Goal: Task Accomplishment & Management: Manage account settings

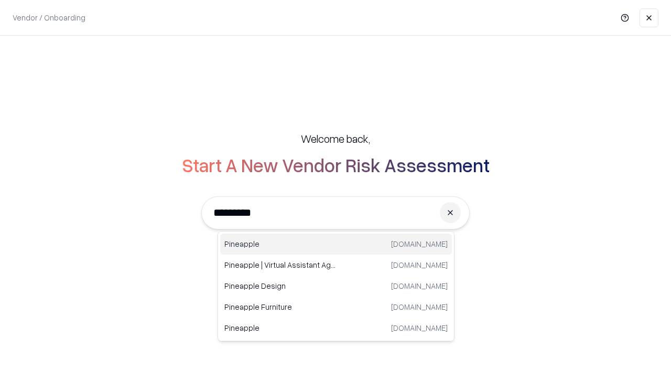
click at [336, 244] on div "Pineapple [DOMAIN_NAME]" at bounding box center [336, 243] width 232 height 21
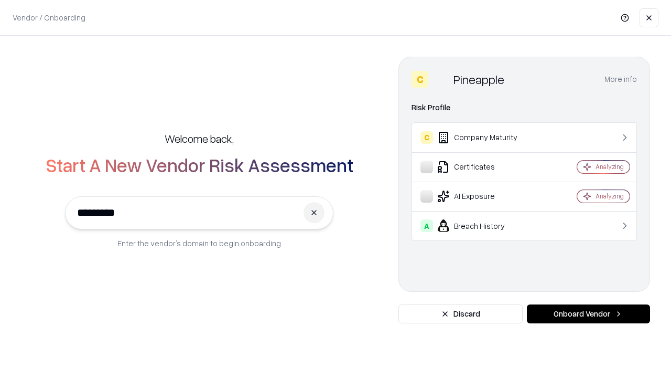
type input "*********"
click at [588, 314] on button "Onboard Vendor" at bounding box center [588, 313] width 123 height 19
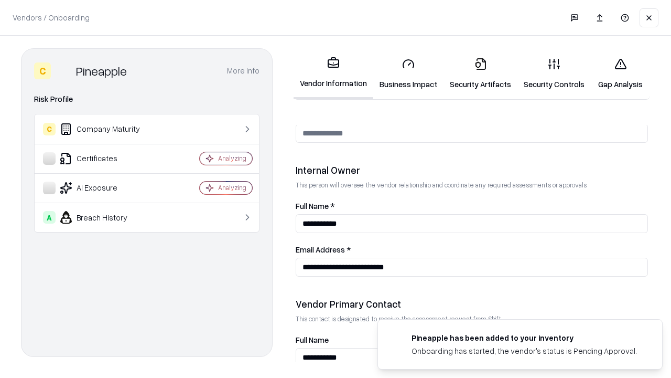
scroll to position [543, 0]
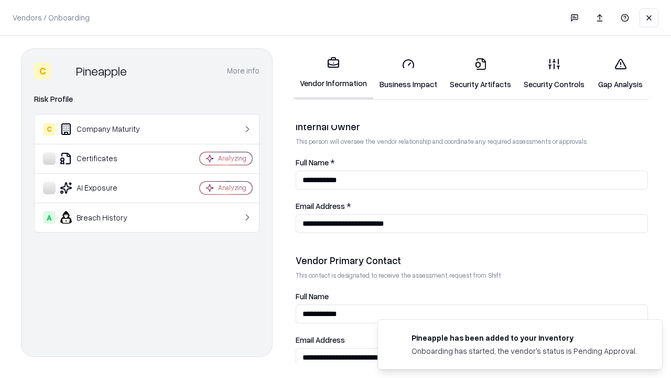
click at [409, 73] on link "Business Impact" at bounding box center [408, 73] width 70 height 49
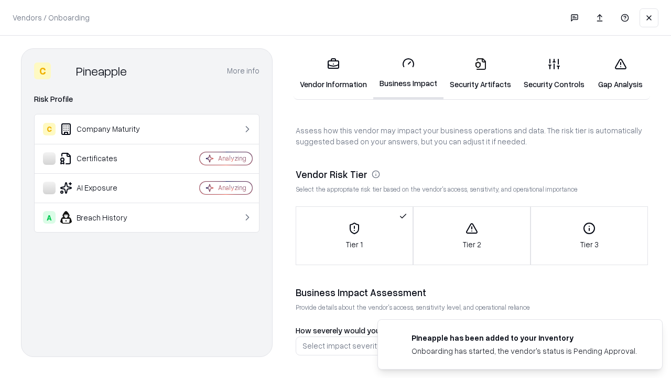
click at [480, 73] on link "Security Artifacts" at bounding box center [481, 73] width 74 height 49
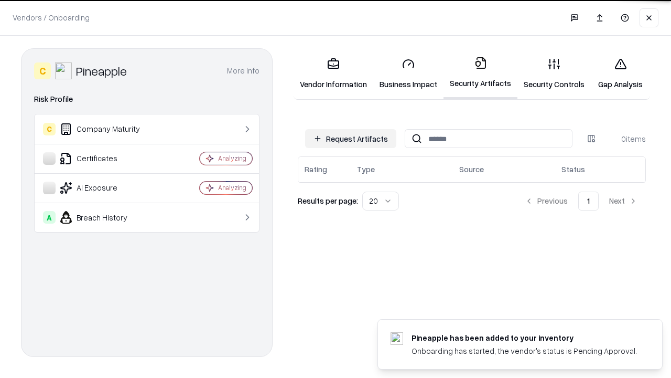
click at [351, 138] on button "Request Artifacts" at bounding box center [350, 138] width 91 height 19
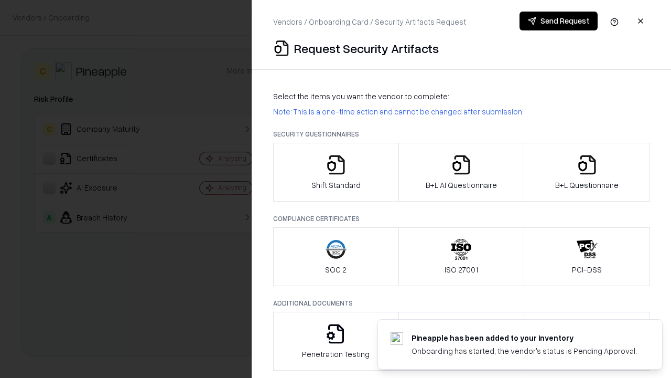
click at [336, 172] on icon "button" at bounding box center [336, 164] width 21 height 21
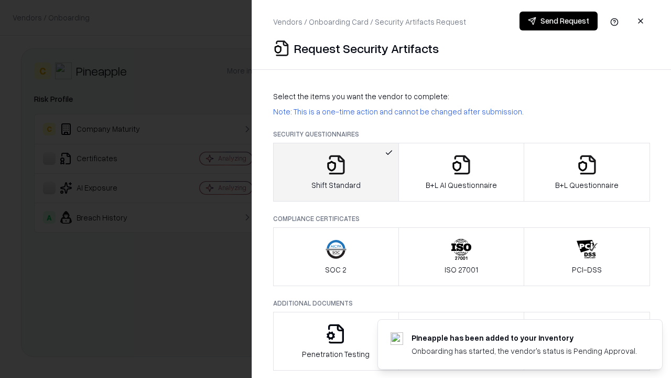
click at [559, 21] on button "Send Request" at bounding box center [559, 21] width 78 height 19
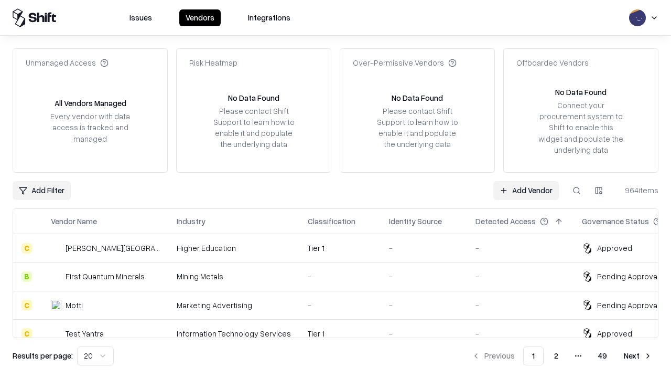
click at [577, 190] on button at bounding box center [576, 190] width 19 height 19
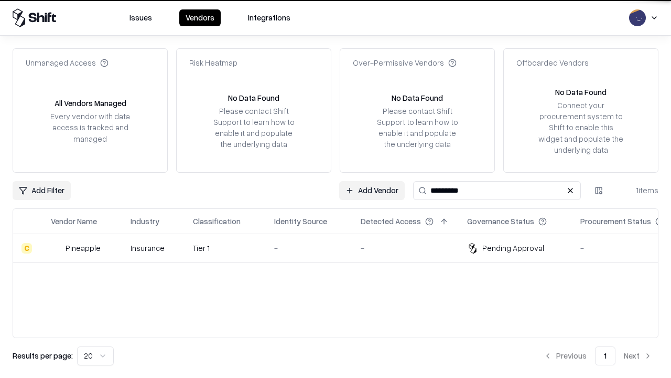
type input "*********"
click at [342, 248] on div "-" at bounding box center [309, 247] width 70 height 11
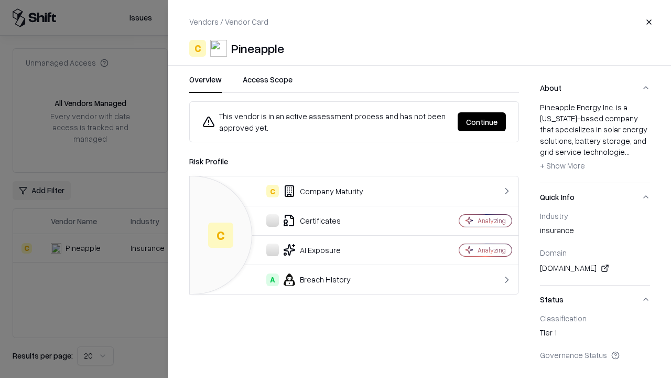
click at [482, 122] on button "Continue" at bounding box center [482, 121] width 48 height 19
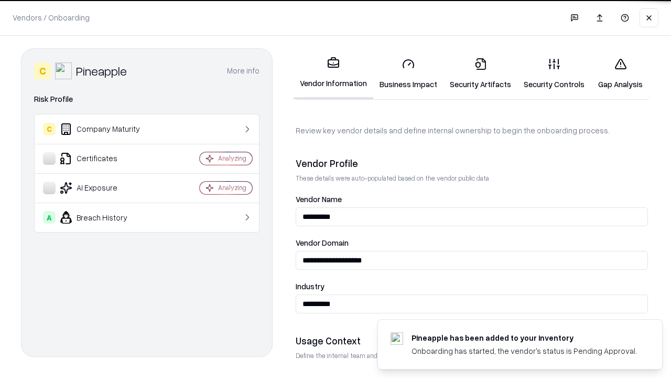
click at [480, 73] on link "Security Artifacts" at bounding box center [481, 73] width 74 height 49
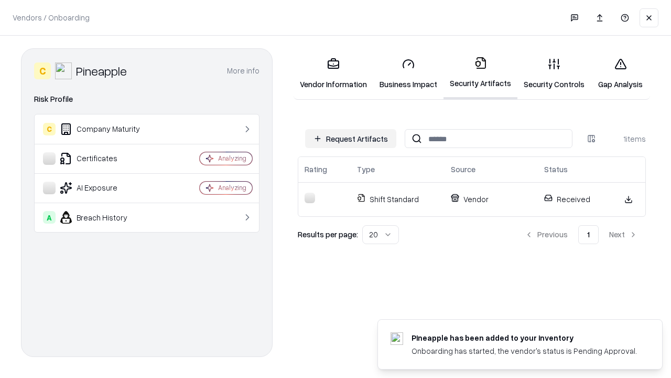
click at [554, 73] on link "Security Controls" at bounding box center [554, 73] width 73 height 49
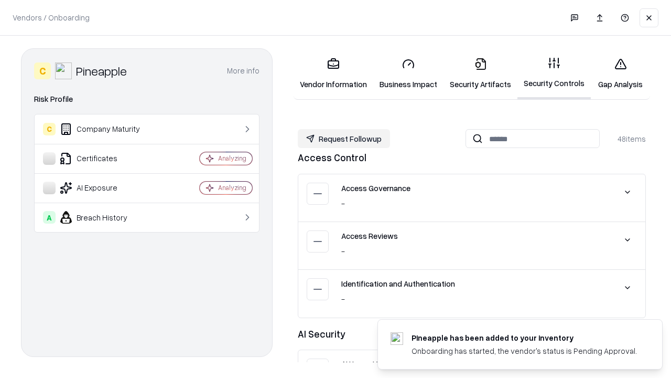
click at [344, 138] on button "Request Followup" at bounding box center [344, 138] width 92 height 19
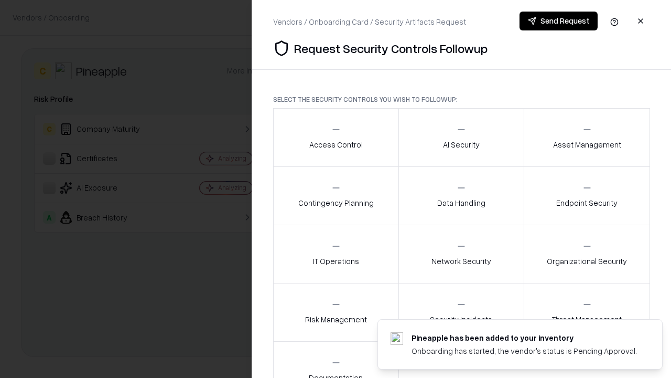
click at [336, 137] on div "Access Control" at bounding box center [335, 137] width 53 height 26
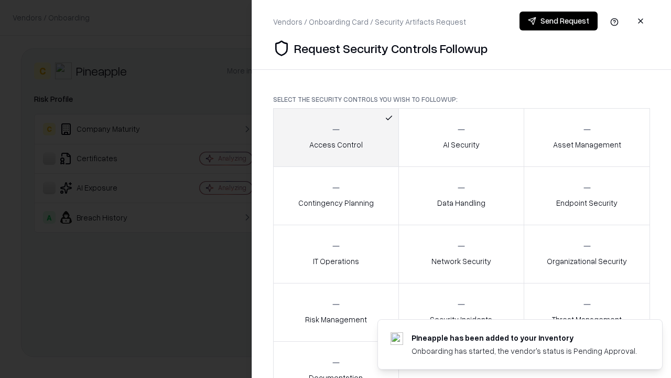
click at [559, 21] on button "Send Request" at bounding box center [559, 21] width 78 height 19
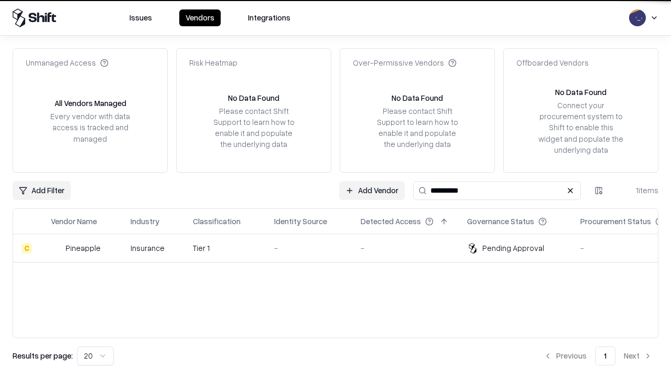
type input "*********"
click at [342, 248] on div "-" at bounding box center [309, 247] width 70 height 11
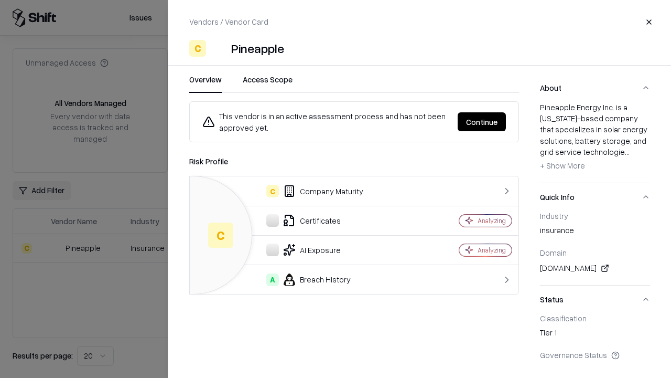
click at [482, 122] on button "Continue" at bounding box center [482, 121] width 48 height 19
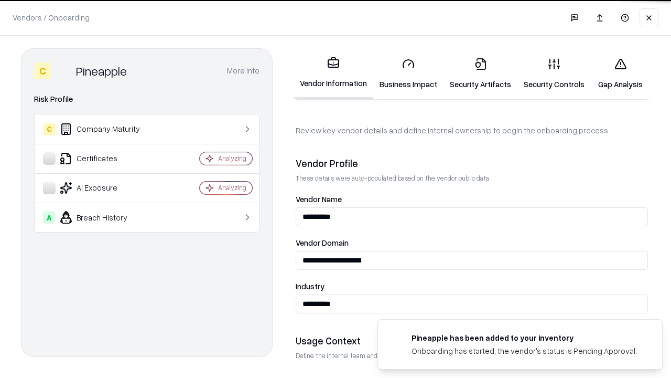
click at [620, 73] on link "Gap Analysis" at bounding box center [620, 73] width 59 height 49
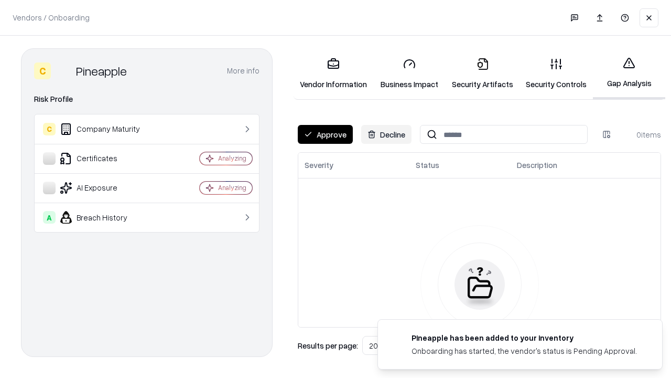
click at [325, 134] on button "Approve" at bounding box center [325, 134] width 55 height 19
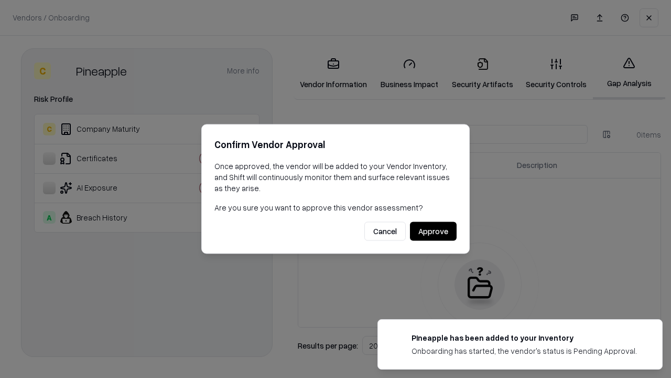
click at [433, 231] on button "Approve" at bounding box center [433, 231] width 47 height 19
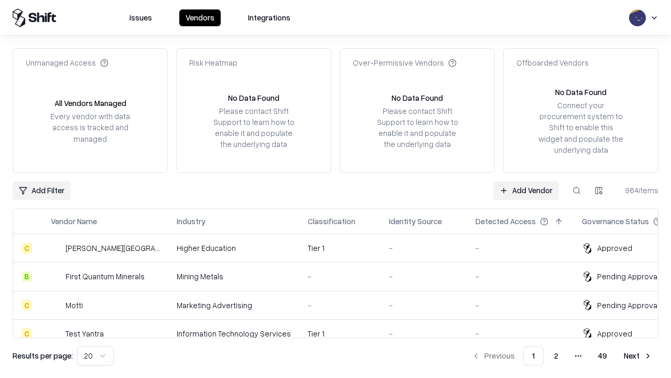
type input "*********"
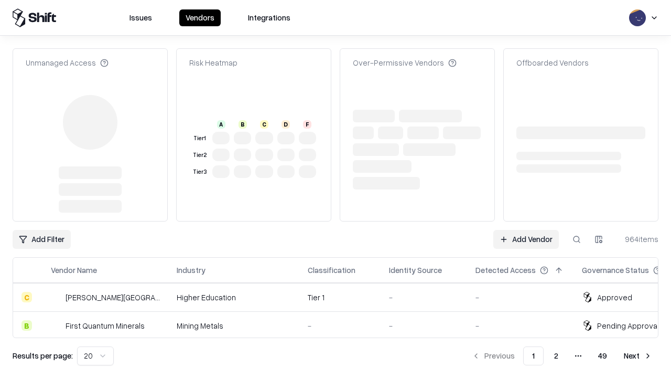
click at [526, 230] on link "Add Vendor" at bounding box center [527, 239] width 66 height 19
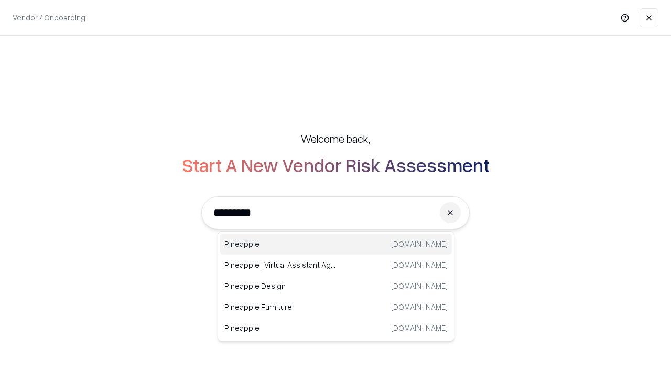
click at [336, 244] on div "Pineapple pineappleenergy.com" at bounding box center [336, 243] width 232 height 21
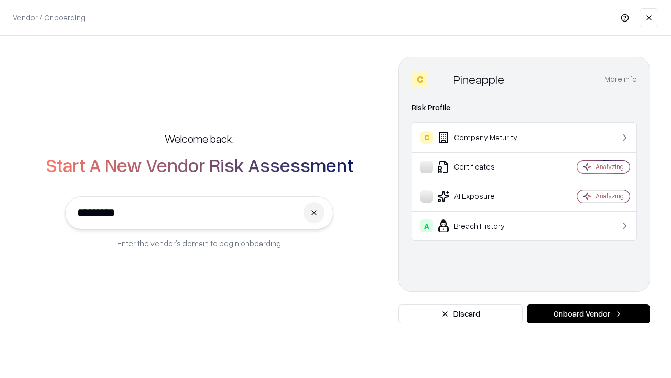
type input "*********"
click at [588, 314] on button "Onboard Vendor" at bounding box center [588, 313] width 123 height 19
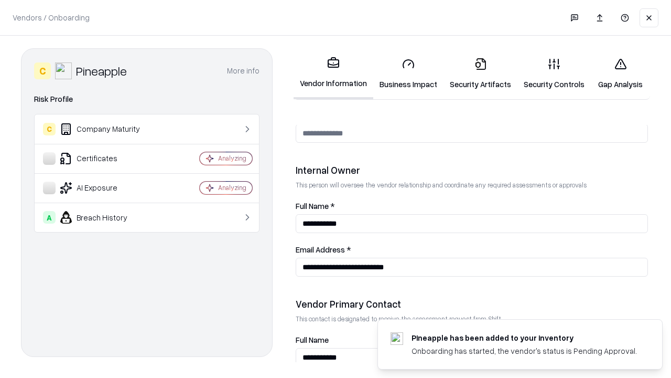
scroll to position [543, 0]
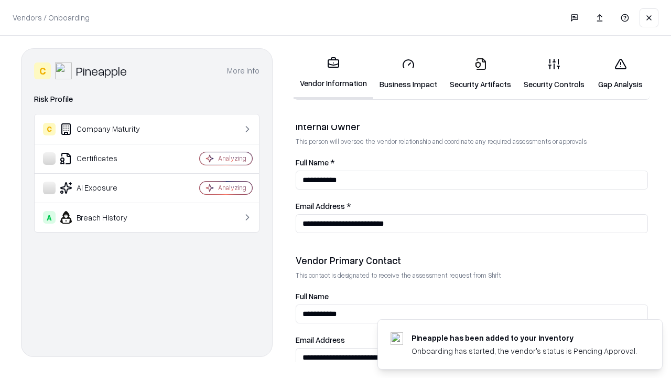
click at [620, 73] on link "Gap Analysis" at bounding box center [620, 73] width 59 height 49
